Goal: Ask a question

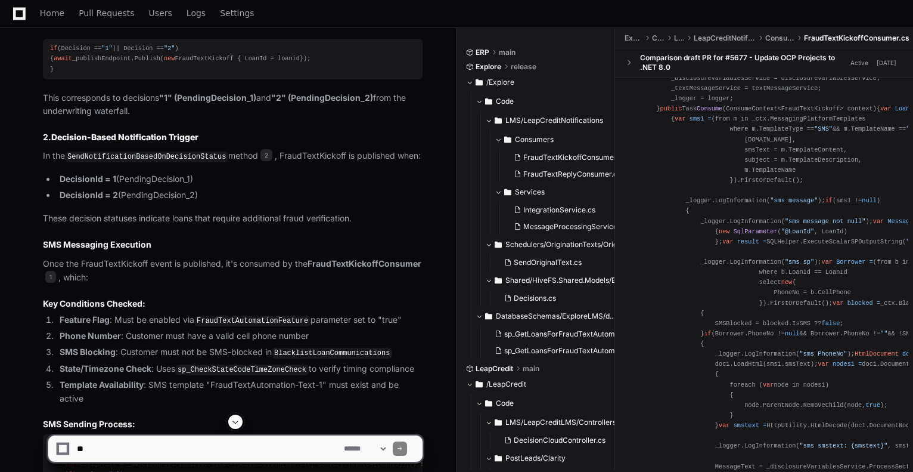
scroll to position [770, 0]
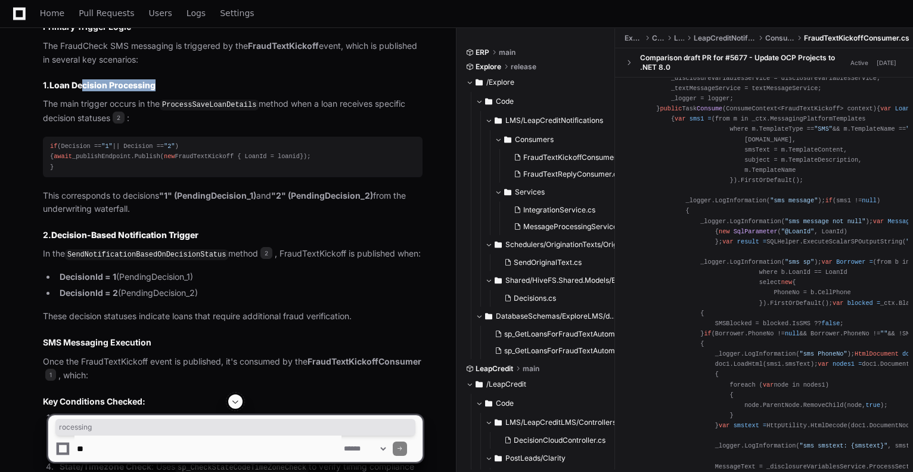
drag, startPoint x: 162, startPoint y: 84, endPoint x: 84, endPoint y: 83, distance: 78.1
click at [84, 83] on h3 "1. Loan Decision Processing" at bounding box center [233, 85] width 380 height 12
click at [193, 88] on h3 "1. Loan Decision Processing" at bounding box center [233, 85] width 380 height 12
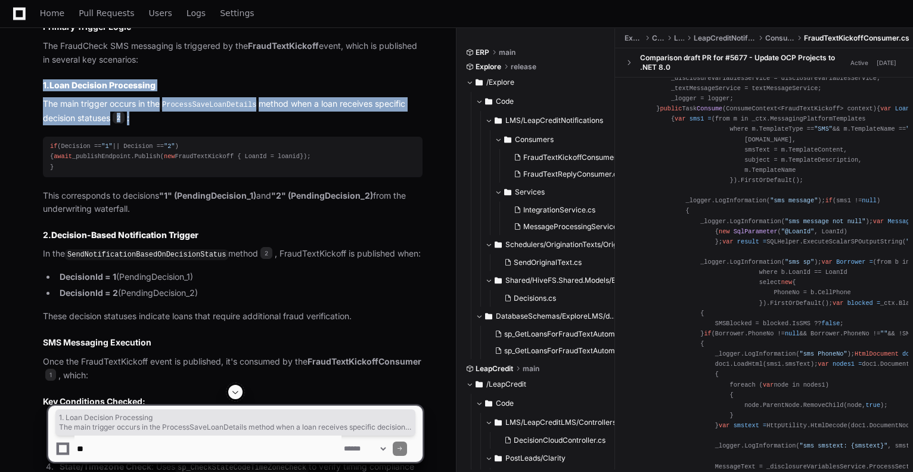
drag, startPoint x: 168, startPoint y: 113, endPoint x: 43, endPoint y: 85, distance: 128.4
click at [43, 85] on article "Based on my analysis of the codebase, here's how the FraudCheck SMS messaging i…" at bounding box center [233, 466] width 380 height 972
click at [169, 445] on textarea at bounding box center [208, 448] width 267 height 26
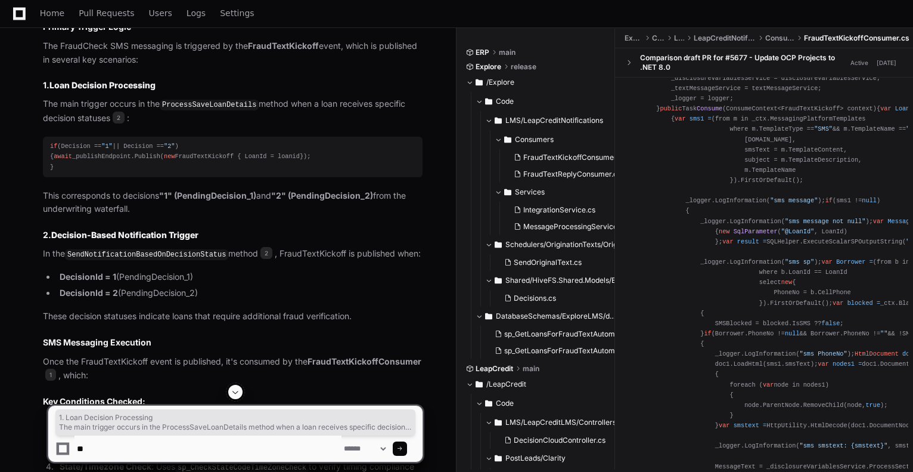
type textarea "*"
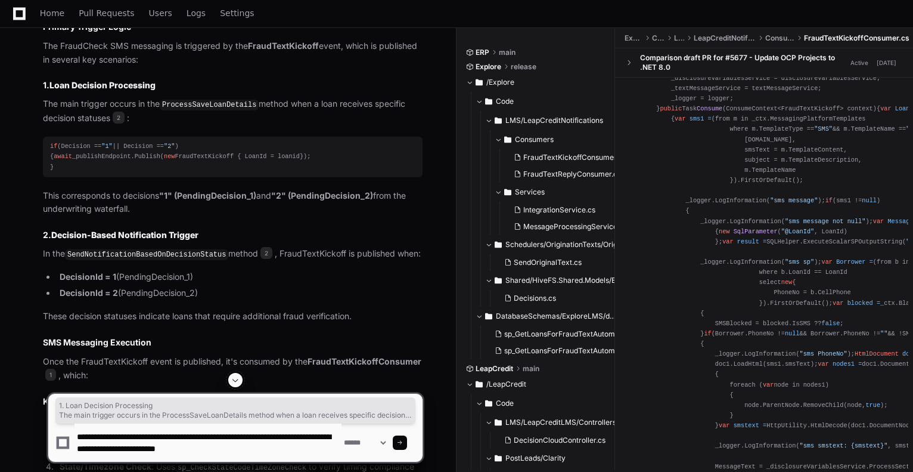
type textarea "**********"
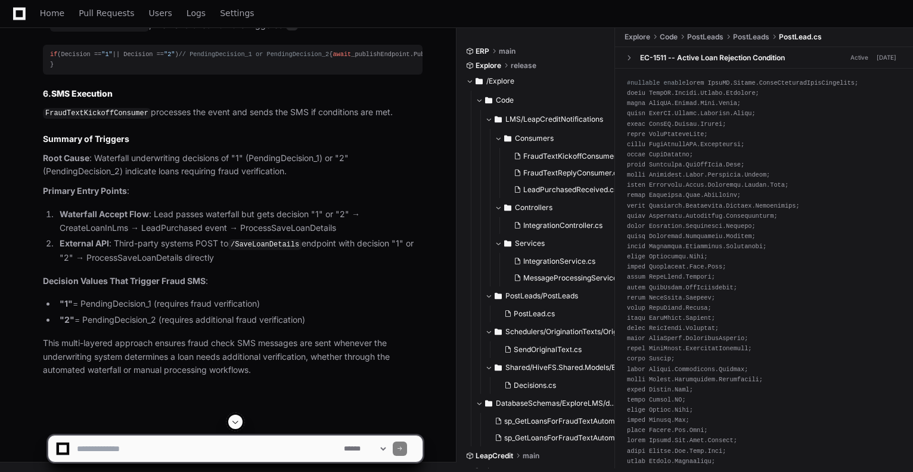
scroll to position [3014, 0]
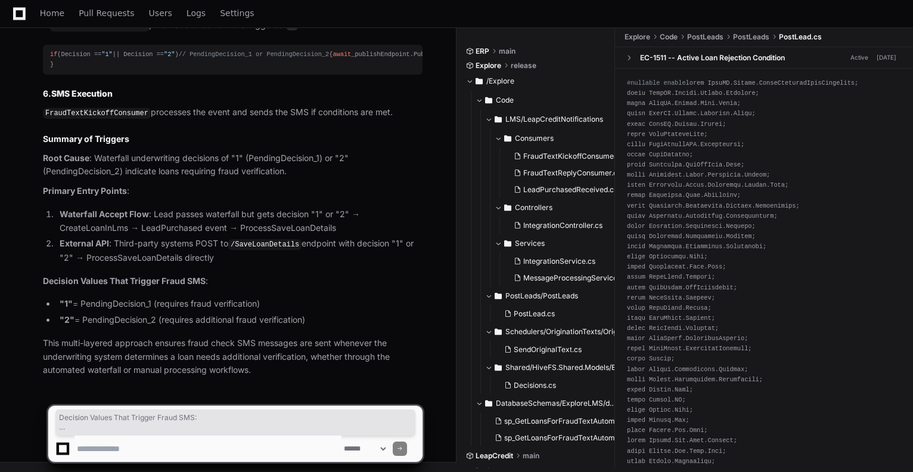
drag, startPoint x: 319, startPoint y: 321, endPoint x: 45, endPoint y: 283, distance: 276.3
click at [151, 448] on textarea at bounding box center [208, 448] width 267 height 26
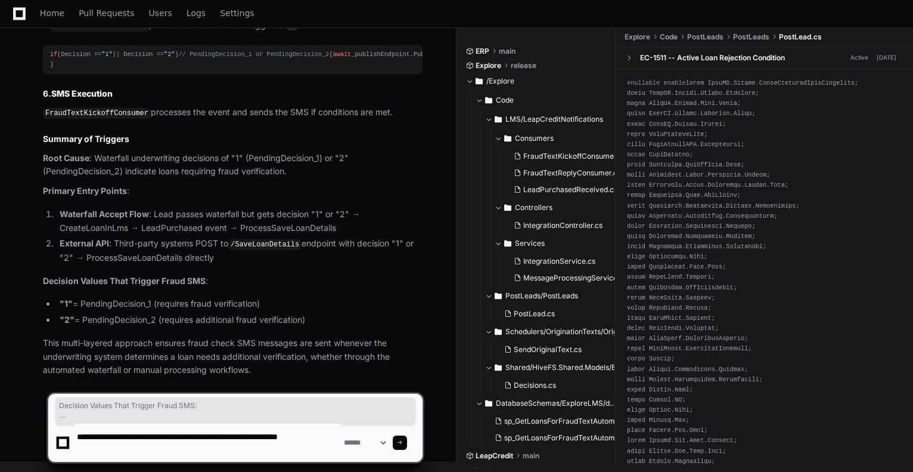
type textarea "**********"
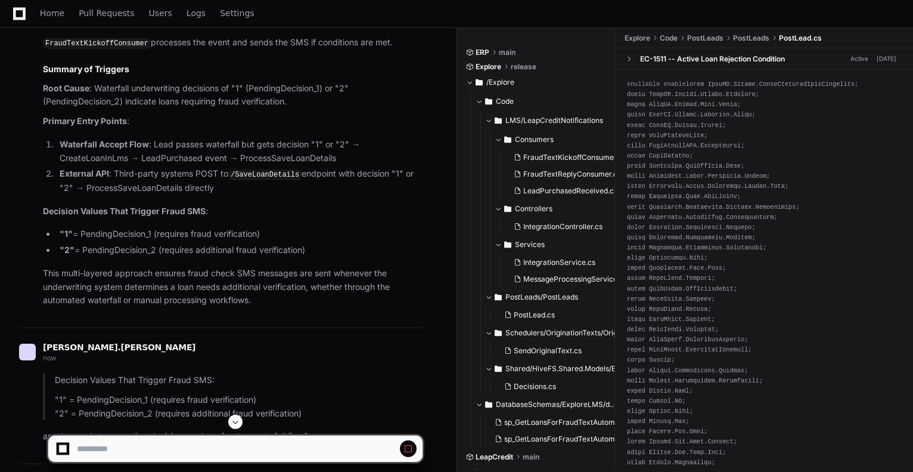
scroll to position [3219, 0]
